Goal: Obtain resource: Obtain resource

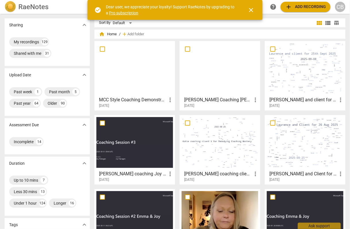
drag, startPoint x: 274, startPoint y: 80, endPoint x: 84, endPoint y: 23, distance: 198.1
click at [274, 80] on div at bounding box center [305, 68] width 77 height 51
click at [274, 0] on html "[PERSON_NAME] search help add Add recording CB Sharing expand_more My recording…" at bounding box center [175, 0] width 350 height 0
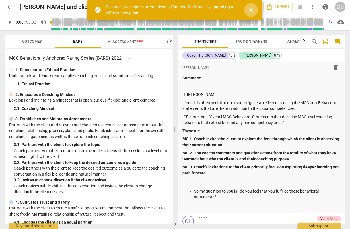
click at [250, 10] on span "close" at bounding box center [251, 10] width 7 height 7
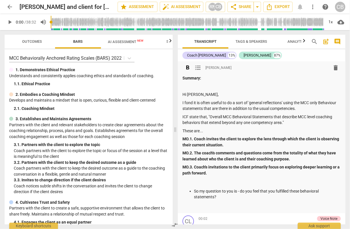
drag, startPoint x: 211, startPoint y: 173, endPoint x: 197, endPoint y: 158, distance: 19.9
click at [197, 158] on div "Summary: Hi [PERSON_NAME], I fond it is often useful to do a sort of 'general r…" at bounding box center [261, 142] width 158 height 135
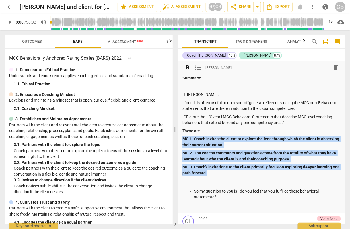
drag, startPoint x: 184, startPoint y: 138, endPoint x: 214, endPoint y: 172, distance: 45.5
click at [214, 172] on div "Summary: Hi [PERSON_NAME], I fond it is often useful to do a sort of 'general r…" at bounding box center [261, 142] width 158 height 135
copy div "MO.1. Coach invites the client to explore the lens through which the client is …"
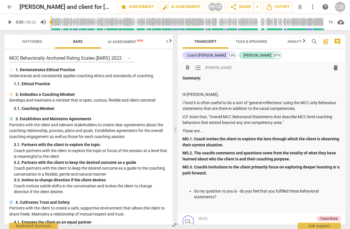
click at [228, 76] on p "Summary:" at bounding box center [261, 78] width 158 height 6
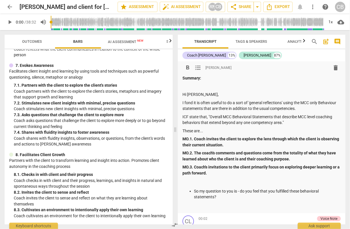
scroll to position [440, 0]
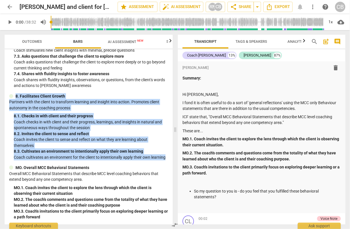
drag, startPoint x: 165, startPoint y: 159, endPoint x: 14, endPoint y: 98, distance: 162.6
click at [14, 98] on div "8. Facilitates Client Growth Partners with the client to transform learning and…" at bounding box center [88, 126] width 159 height 67
copy div "8. Facilitates Client Growth Partners with the client to transform learning and…"
